Goal: Find specific page/section: Find specific page/section

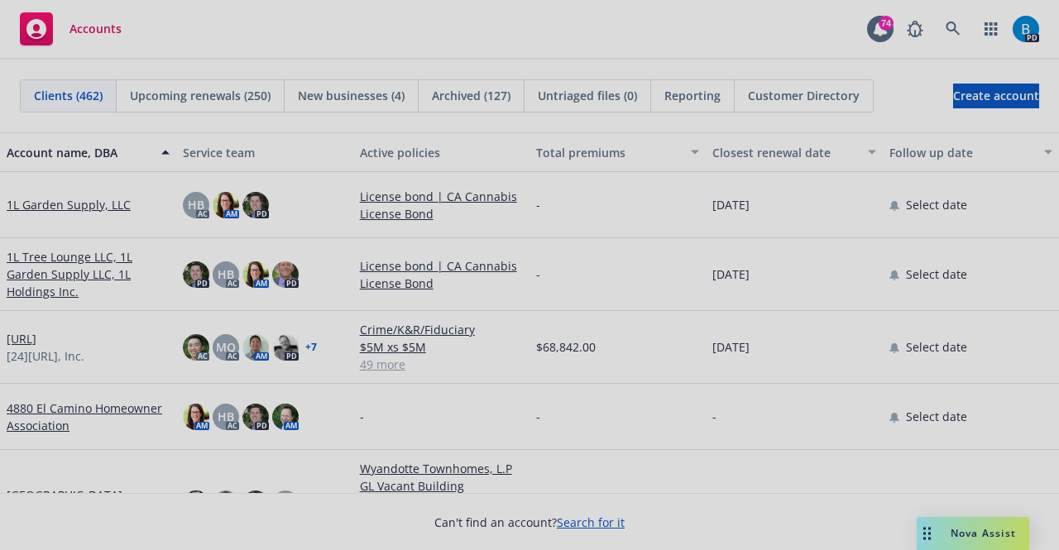
click at [953, 26] on div at bounding box center [529, 275] width 1059 height 550
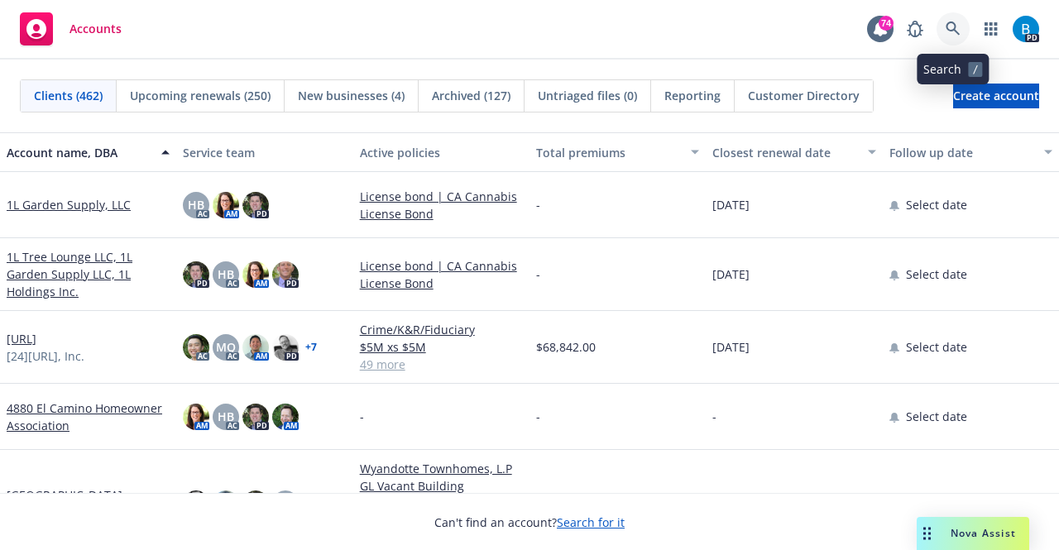
click at [947, 28] on icon at bounding box center [953, 29] width 14 height 14
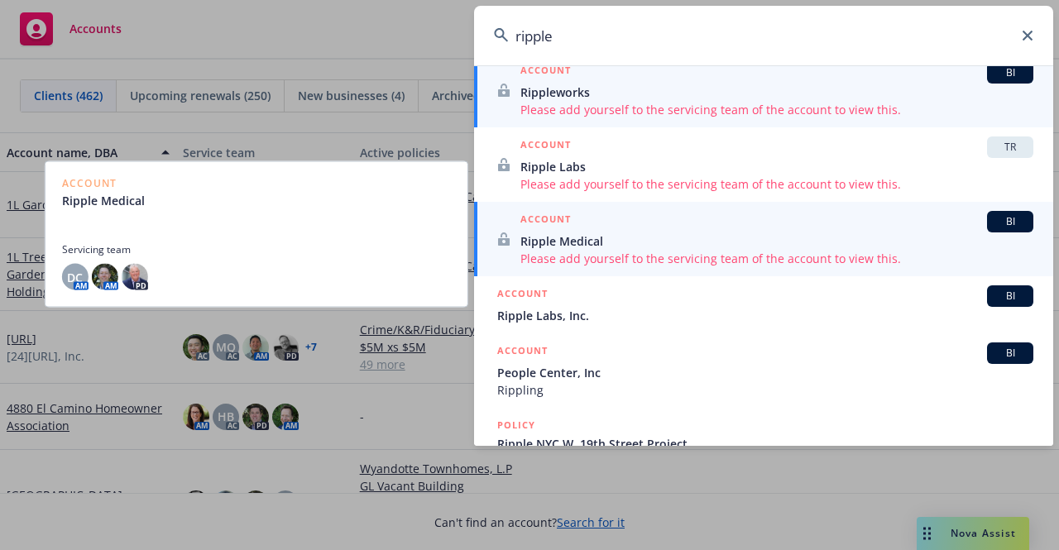
scroll to position [184, 0]
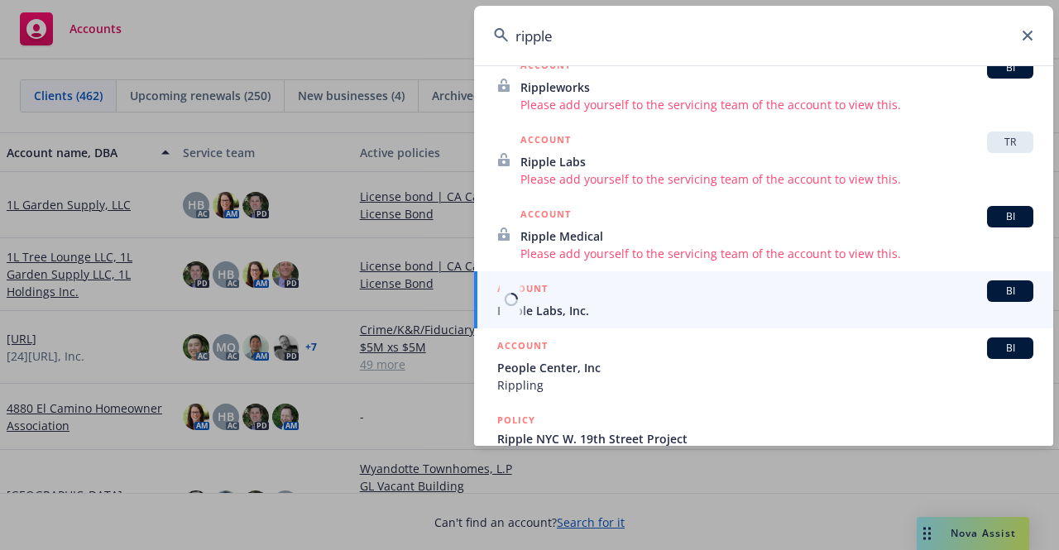
type input "ripple"
click at [554, 302] on span "Ripple Labs, Inc." at bounding box center [765, 310] width 536 height 17
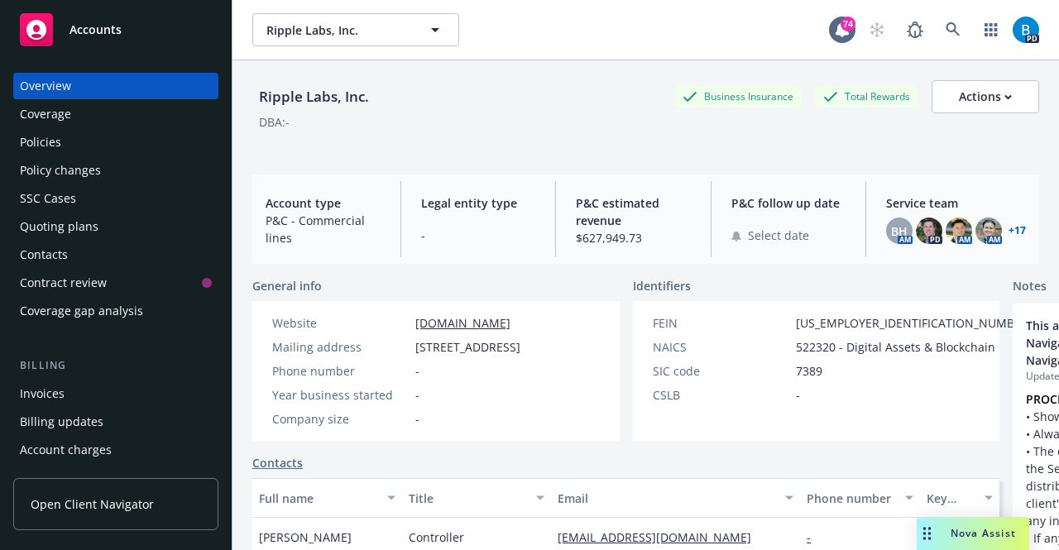
click at [42, 138] on div "Policies" at bounding box center [40, 142] width 41 height 26
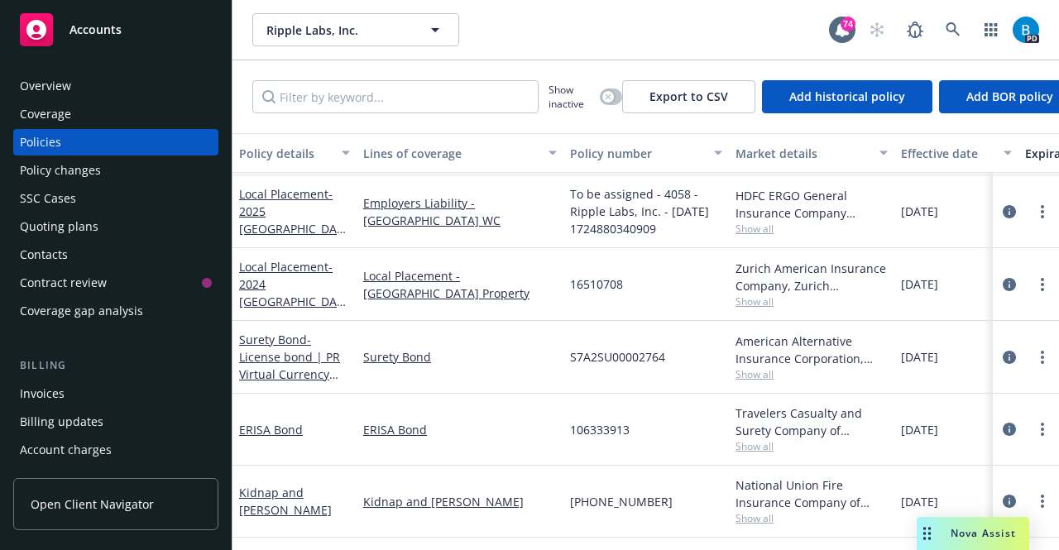
scroll to position [4118, 0]
click at [439, 98] on input "Filter by keyword..." at bounding box center [395, 96] width 286 height 33
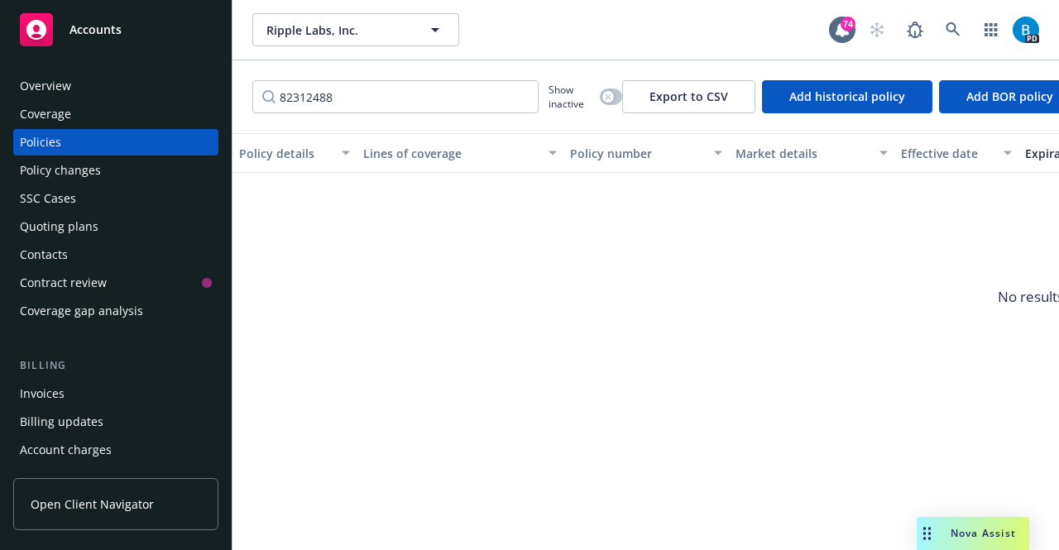
click at [587, 152] on div "Policy number" at bounding box center [637, 153] width 134 height 17
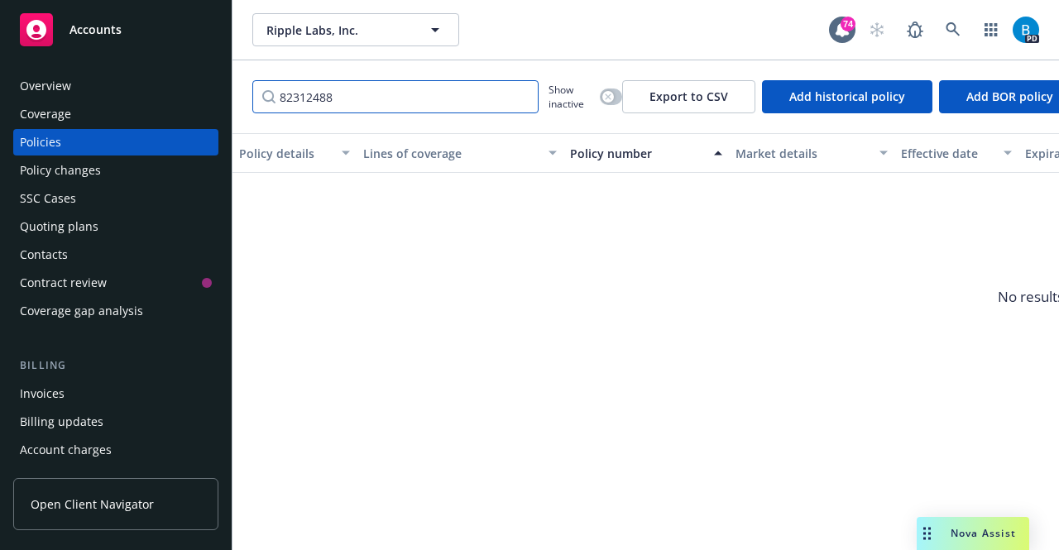
click at [472, 100] on input "82312488" at bounding box center [395, 96] width 286 height 33
type input "8"
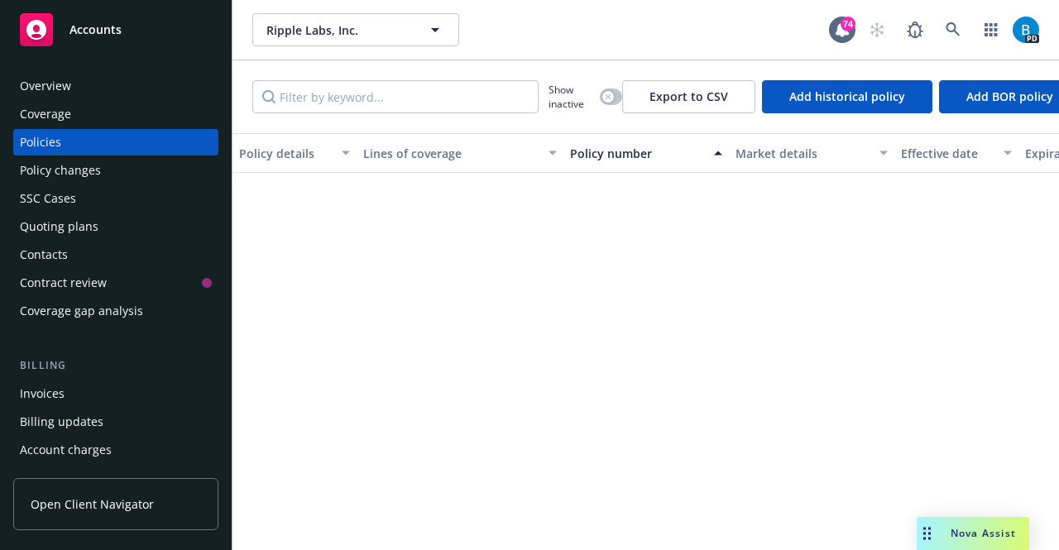
click at [595, 152] on div "Policy number" at bounding box center [637, 153] width 134 height 17
click at [95, 138] on div "Policies" at bounding box center [116, 142] width 192 height 26
click at [73, 115] on div "Coverage" at bounding box center [116, 114] width 192 height 26
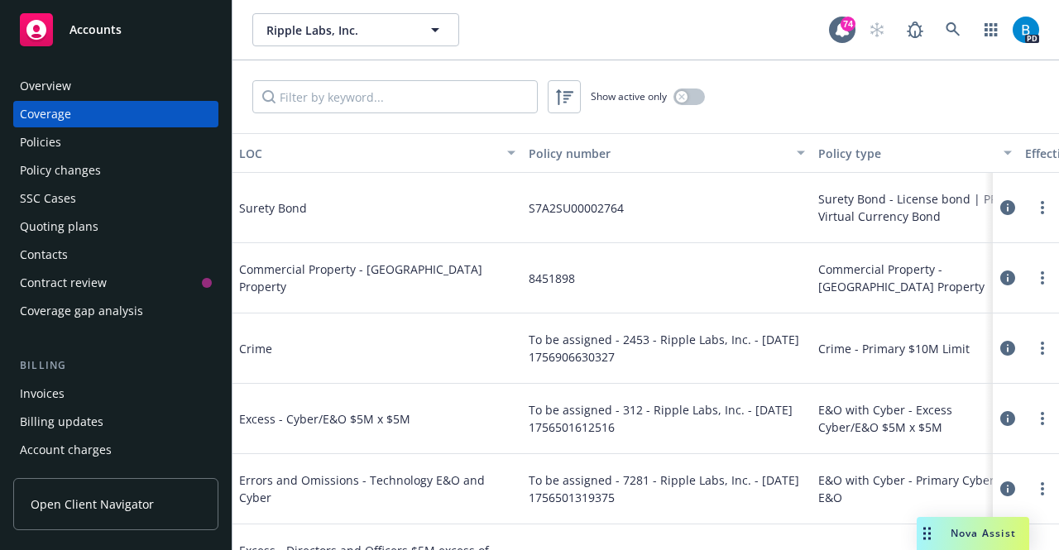
click at [51, 136] on div "Policies" at bounding box center [40, 142] width 41 height 26
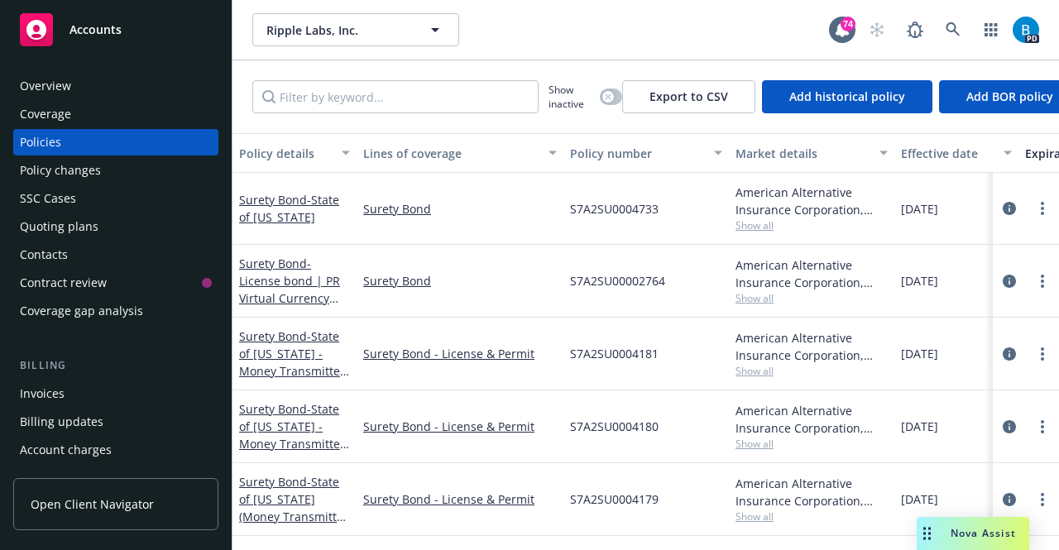
click at [582, 148] on div "Policy number" at bounding box center [637, 153] width 134 height 17
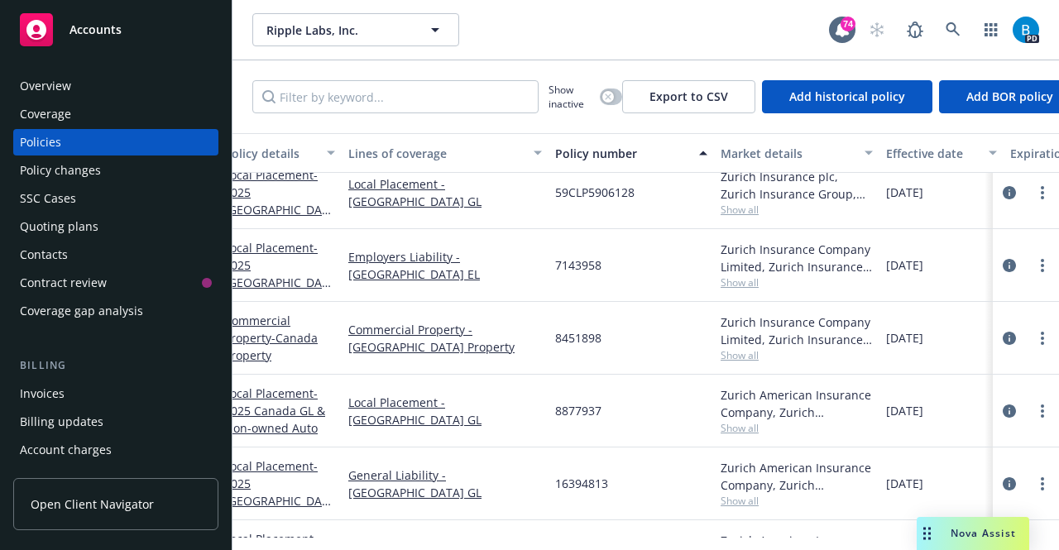
scroll to position [3793, 15]
